Goal: Task Accomplishment & Management: Use online tool/utility

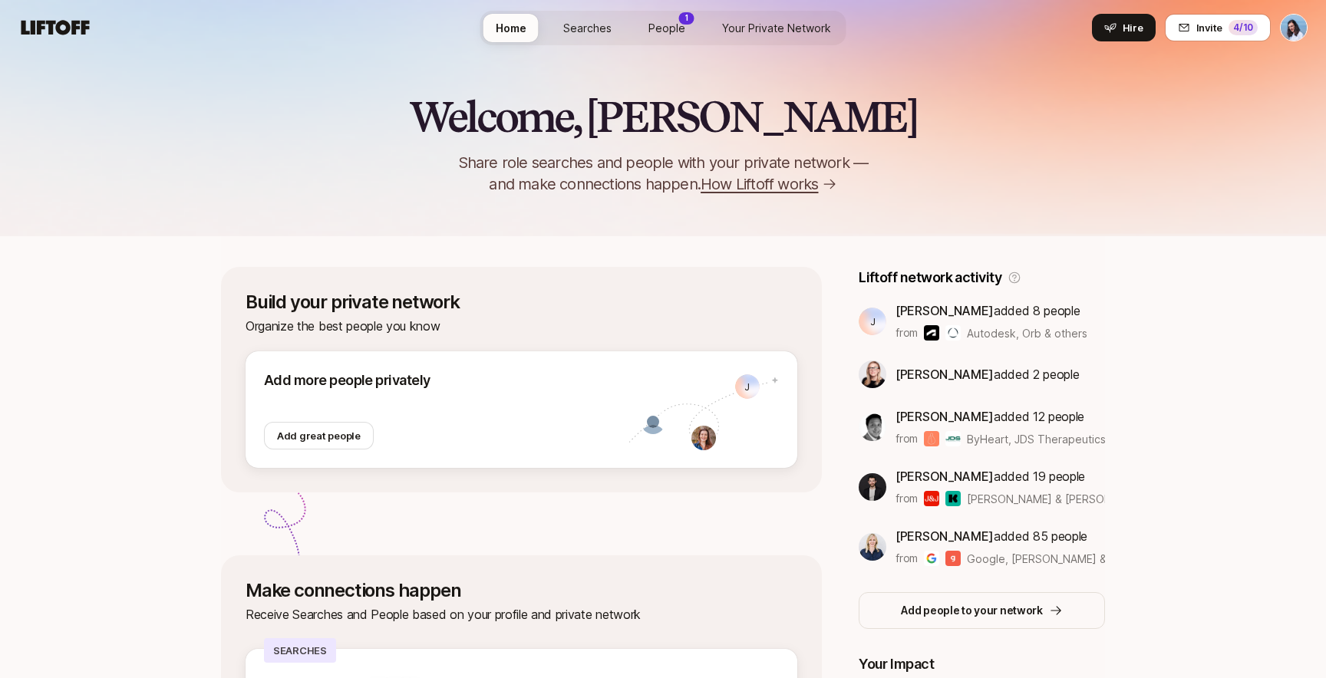
click at [799, 33] on span "Your Private Network" at bounding box center [776, 27] width 109 height 13
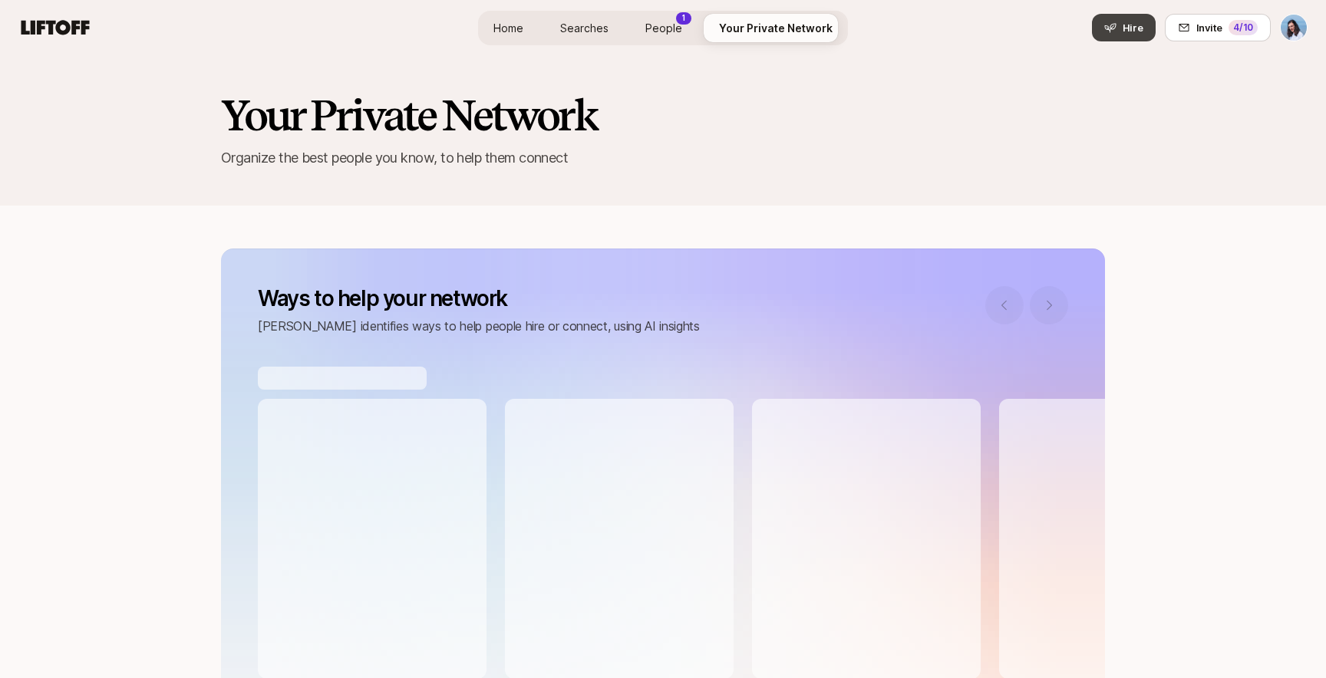
click at [1128, 38] on button "Hire" at bounding box center [1124, 28] width 64 height 28
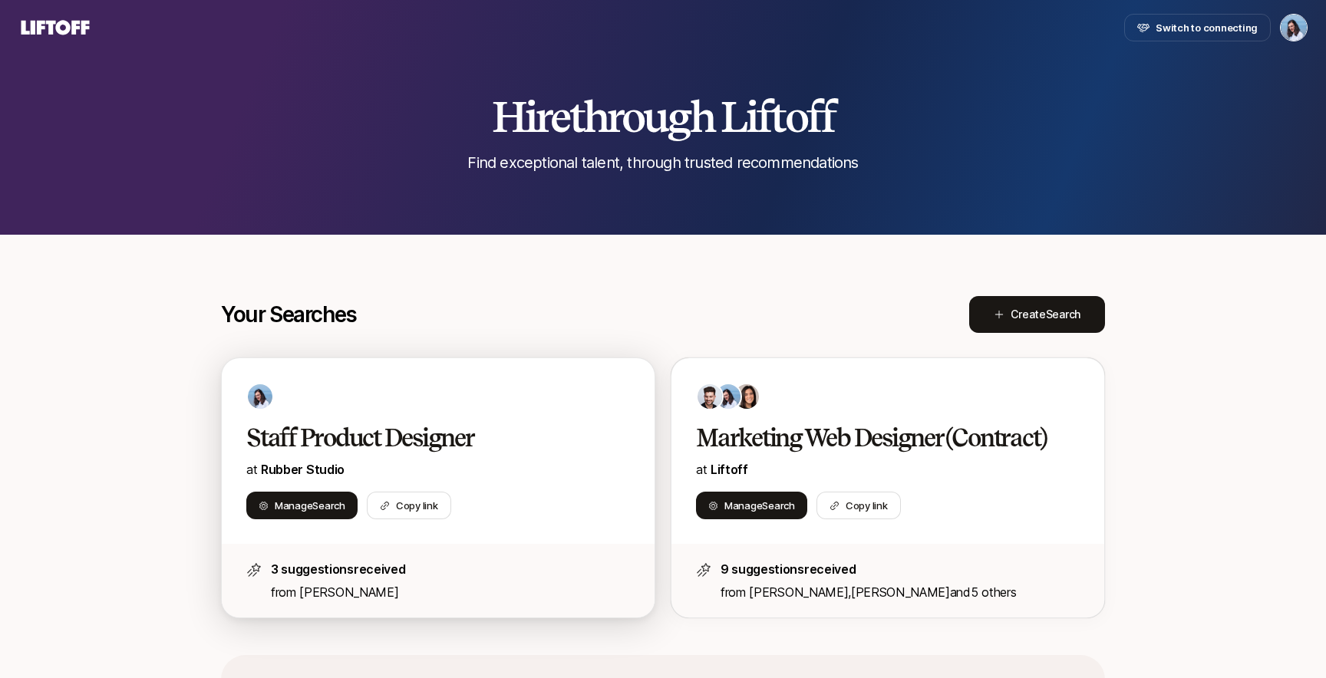
click at [377, 476] on div "Staff Product Designer at Rubber Studio" at bounding box center [438, 451] width 384 height 57
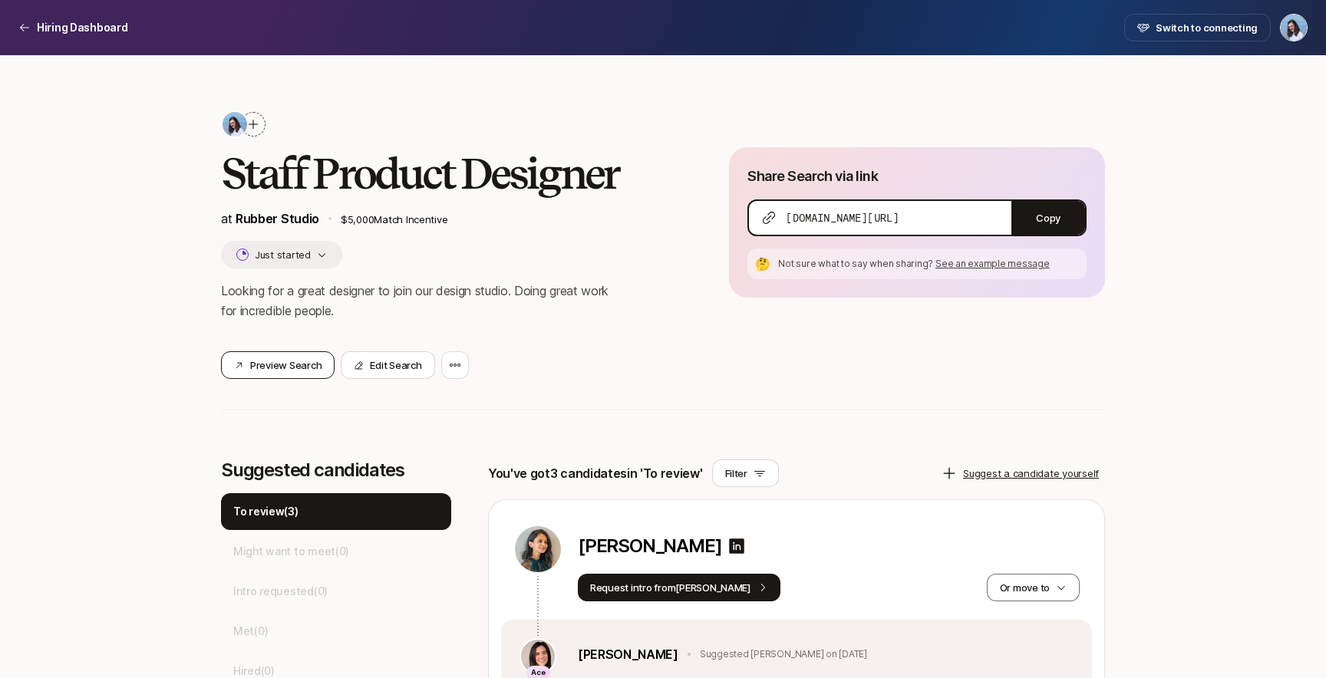
click at [259, 363] on button "Preview Search" at bounding box center [278, 365] width 114 height 28
click at [27, 25] on icon at bounding box center [24, 27] width 12 height 12
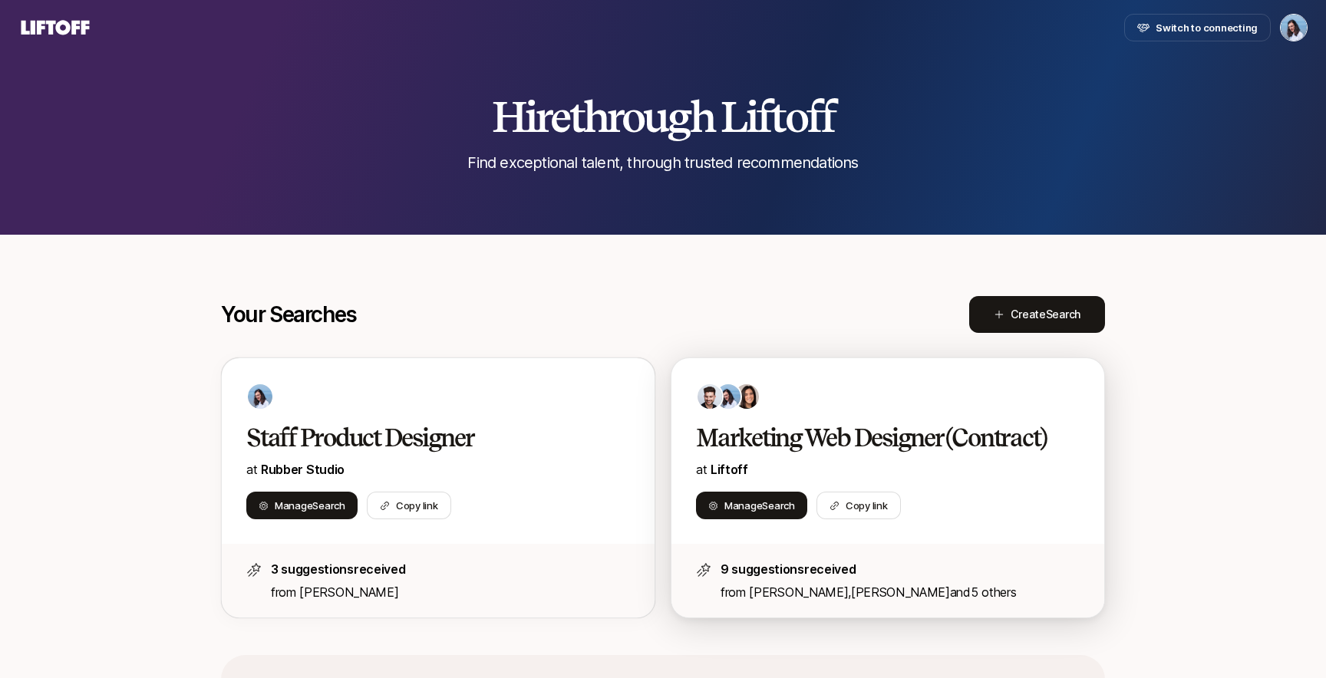
click at [840, 453] on h2 "Marketing Web Designer (Contract)" at bounding box center [871, 438] width 351 height 31
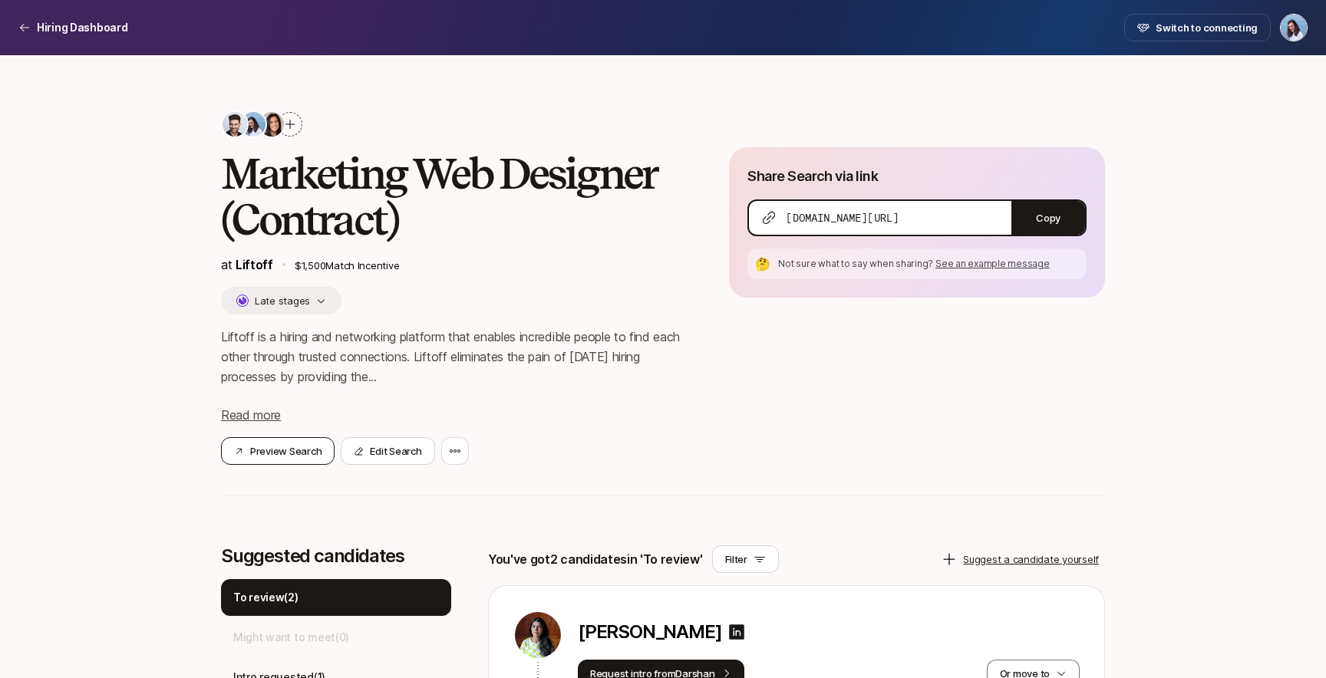
click at [304, 453] on button "Preview Search" at bounding box center [278, 451] width 114 height 28
click at [889, 418] on div "Share Search via link app.liftoff.xyz/s/SylMbM Copy 🤔 Not sure what to say when…" at bounding box center [917, 306] width 376 height 318
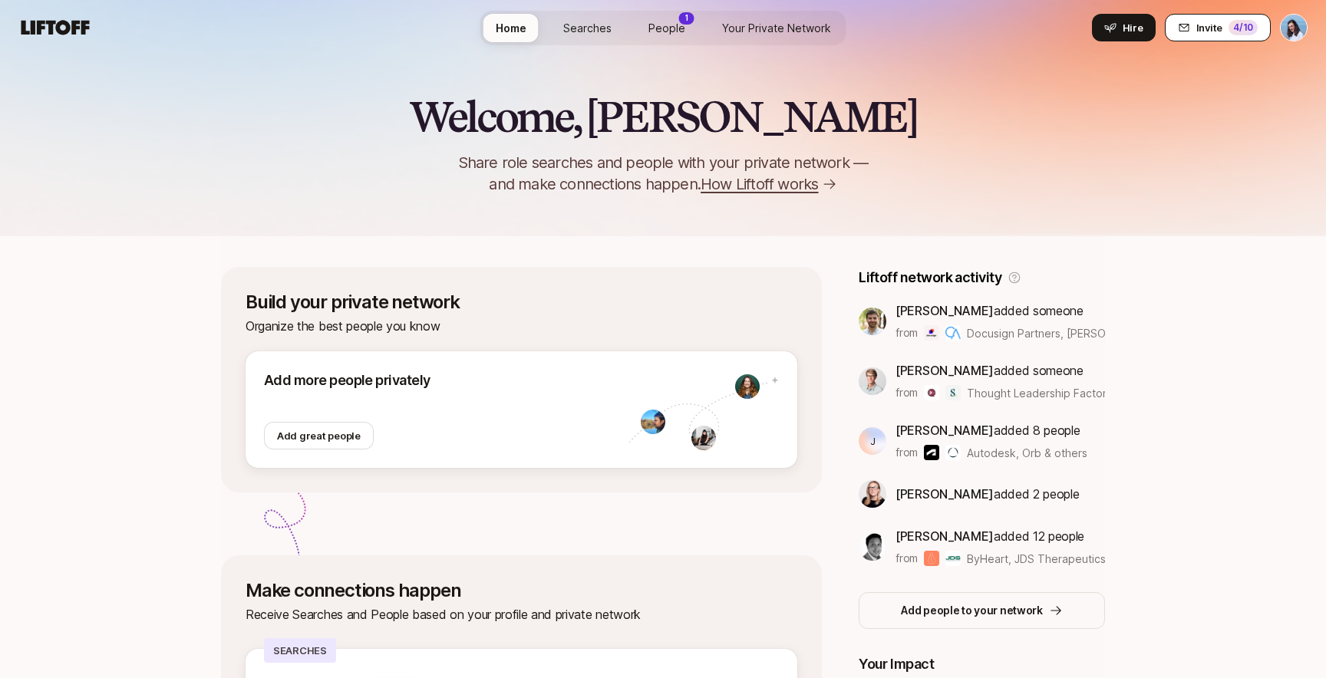
click at [1207, 35] on span "Invite" at bounding box center [1209, 27] width 26 height 15
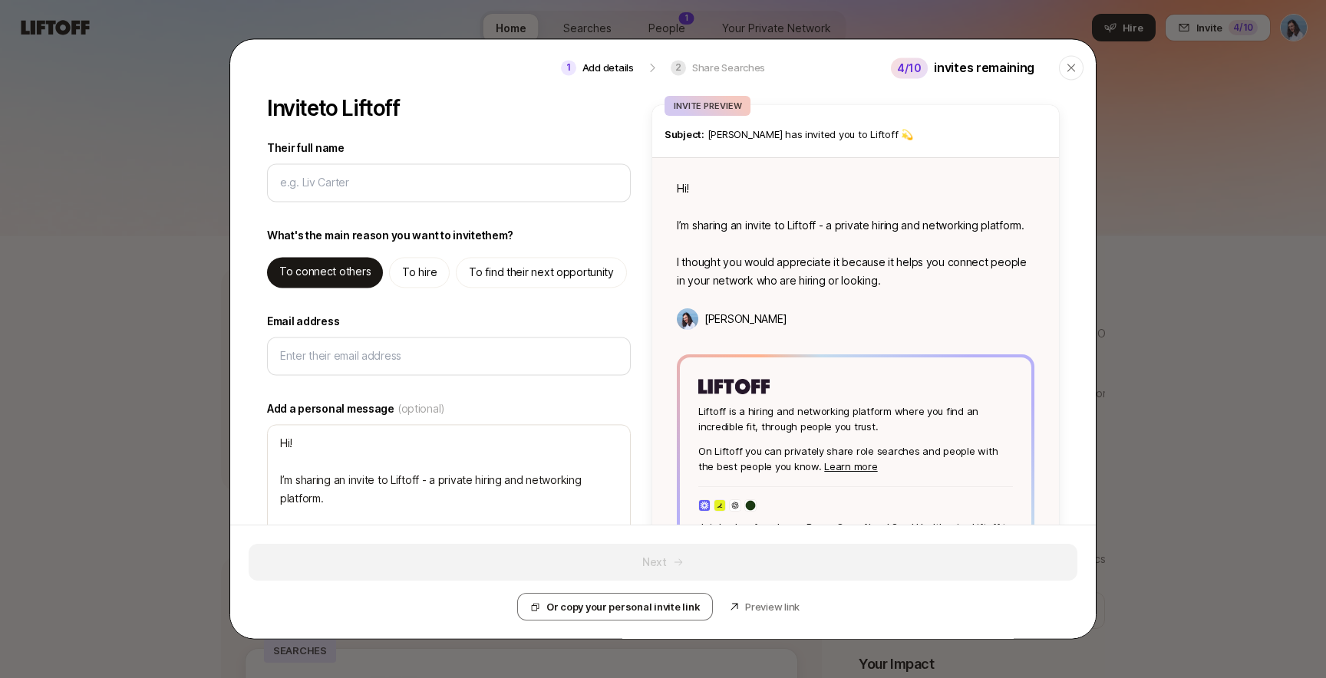
type textarea "x"
